Goal: Communication & Community: Answer question/provide support

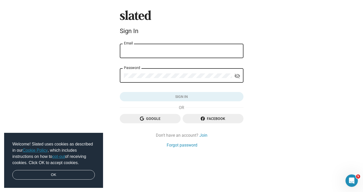
click at [144, 49] on input "Email" at bounding box center [182, 51] width 116 height 5
type input "[EMAIL_ADDRESS][DOMAIN_NAME]"
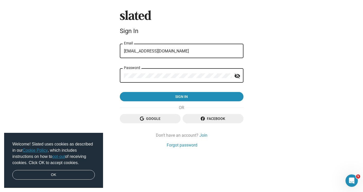
click at [120, 92] on button "Sign in" at bounding box center [182, 96] width 124 height 9
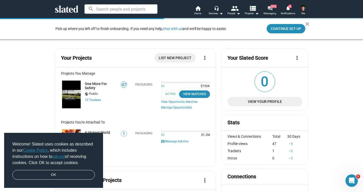
click at [270, 10] on mat-icon "forum" at bounding box center [270, 8] width 5 height 5
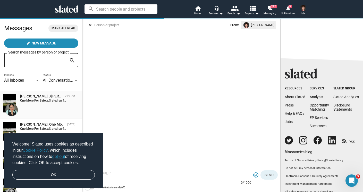
click at [43, 101] on strong "One More For Safety:" at bounding box center [34, 101] width 29 height 4
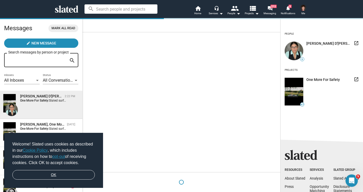
click at [81, 176] on link "OK" at bounding box center [53, 175] width 83 height 10
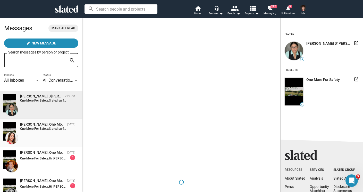
click at [45, 124] on div "[PERSON_NAME], One More For Safety" at bounding box center [42, 124] width 45 height 5
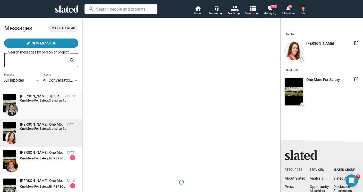
click at [52, 102] on span "Slated surfaced One More For Safety as a match for my Producer interest. I woul…" at bounding box center [206, 101] width 315 height 4
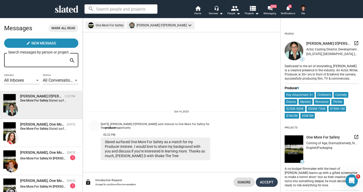
click at [269, 181] on span "Accept" at bounding box center [267, 181] width 14 height 9
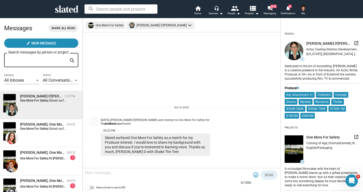
click at [144, 175] on textarea at bounding box center [168, 172] width 166 height 5
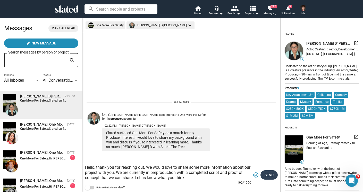
type textarea "Hello, thank you for reaching out. We would love to share some more information…"
click at [270, 173] on span "Send" at bounding box center [269, 174] width 9 height 9
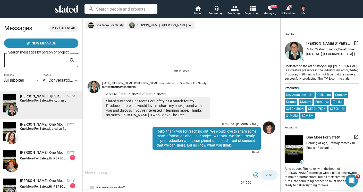
click at [304, 7] on img at bounding box center [304, 8] width 6 height 6
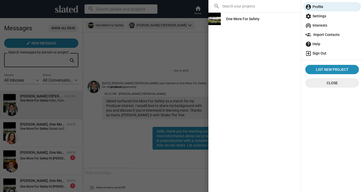
click at [329, 55] on span "exit_to_app Sign Out" at bounding box center [333, 53] width 54 height 9
